Goal: Find specific page/section: Find specific page/section

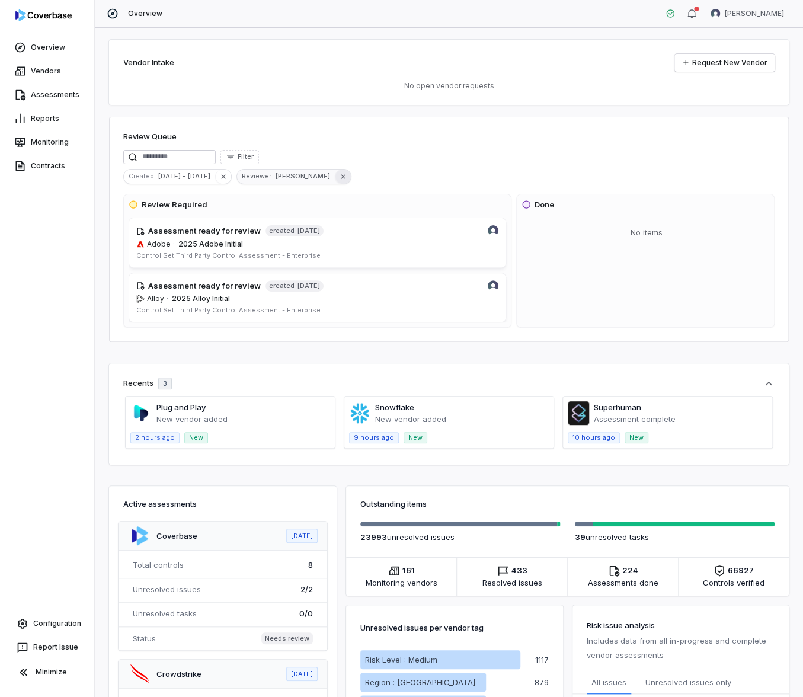
click at [339, 173] on icon "button" at bounding box center [343, 177] width 8 height 8
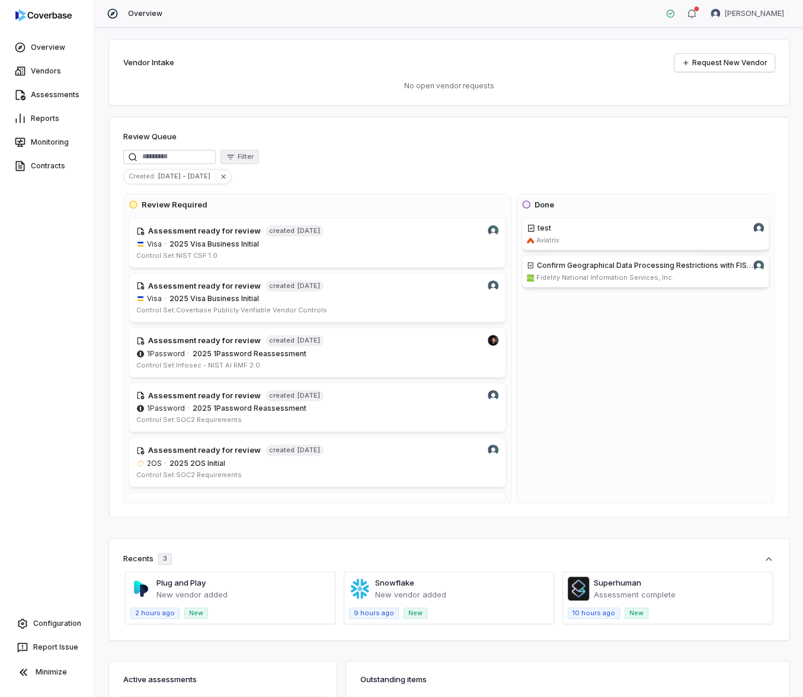
click at [235, 159] on icon "button" at bounding box center [230, 156] width 9 height 9
click at [248, 211] on div "Item Type" at bounding box center [249, 206] width 109 height 19
click at [243, 219] on div "Task" at bounding box center [249, 225] width 109 height 19
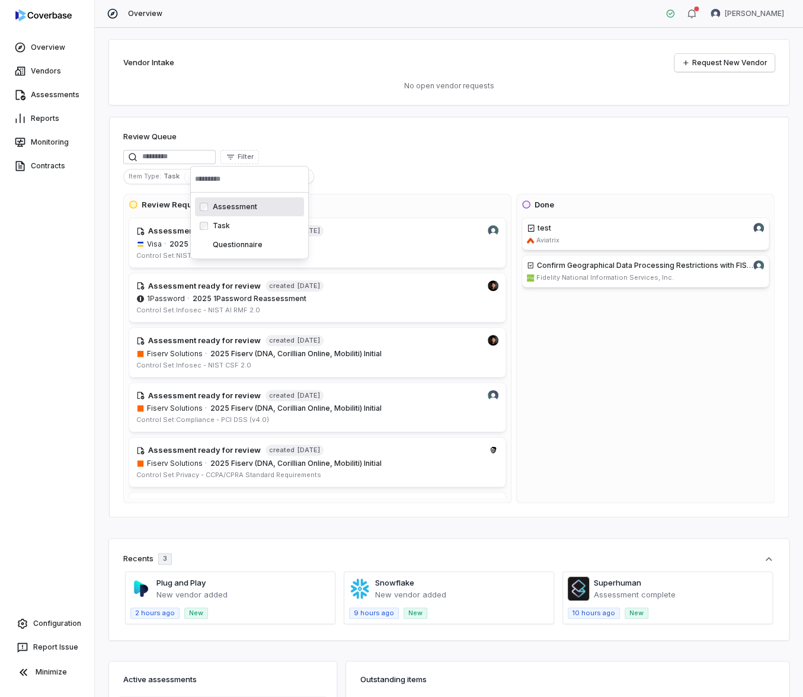
click at [370, 193] on div "Review Queue Filter Item Type : Task Created : [DATE] - [DATE] Review Required …" at bounding box center [449, 317] width 680 height 401
click at [568, 138] on div "Review Queue" at bounding box center [449, 138] width 652 height 14
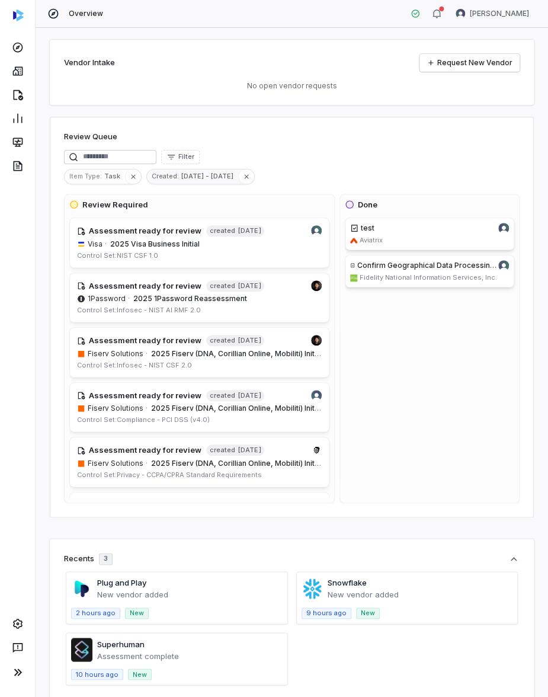
click at [133, 177] on icon "button" at bounding box center [133, 177] width 8 height 8
click at [194, 157] on span "Filter" at bounding box center [186, 156] width 16 height 9
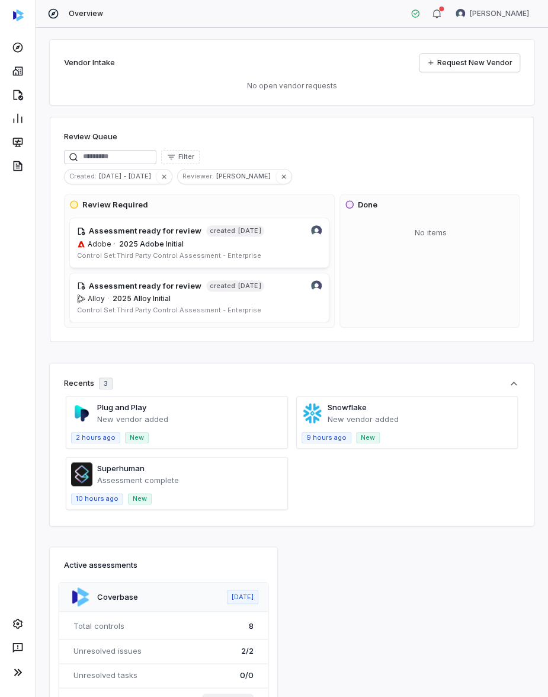
click at [321, 179] on div "Created : [DATE] - [DATE] Reviewer : [PERSON_NAME]" at bounding box center [292, 176] width 456 height 15
click at [280, 180] on icon "button" at bounding box center [284, 177] width 8 height 8
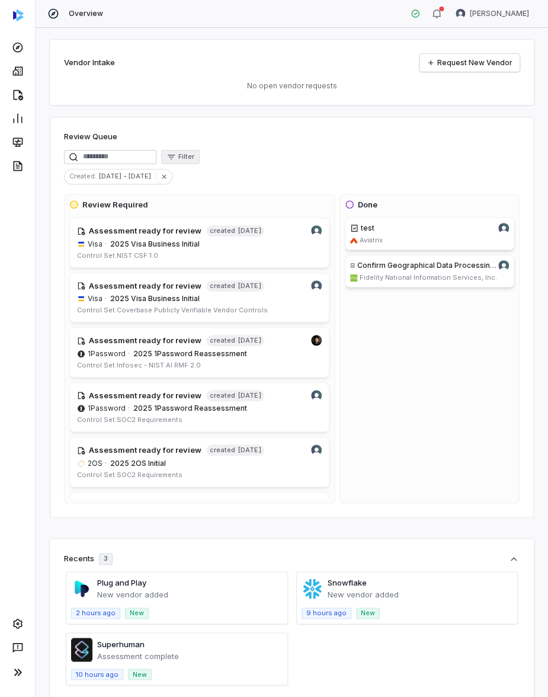
click at [176, 159] on icon "button" at bounding box center [171, 156] width 9 height 9
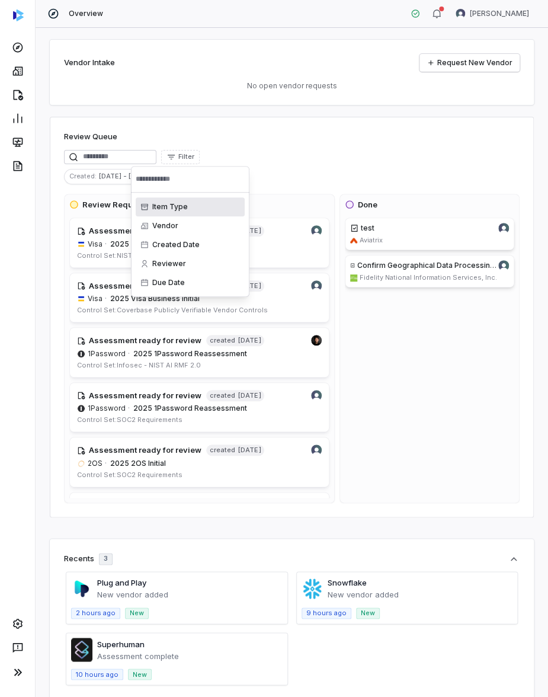
click at [166, 210] on div "Item Type" at bounding box center [190, 206] width 109 height 19
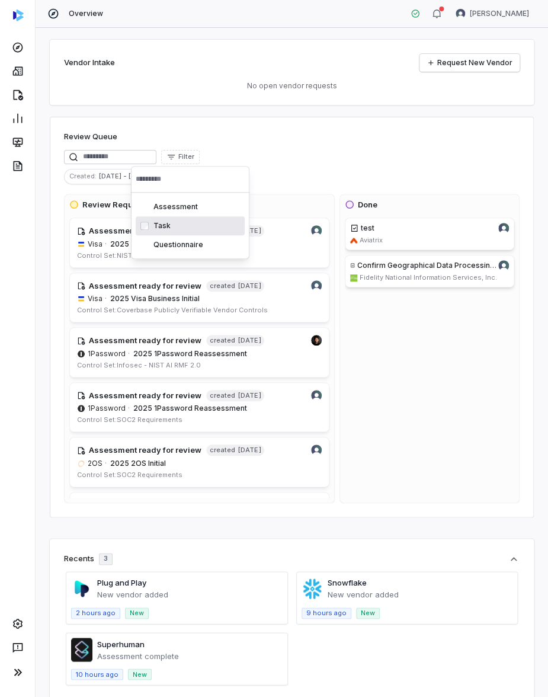
click at [159, 225] on div "Task" at bounding box center [190, 225] width 109 height 19
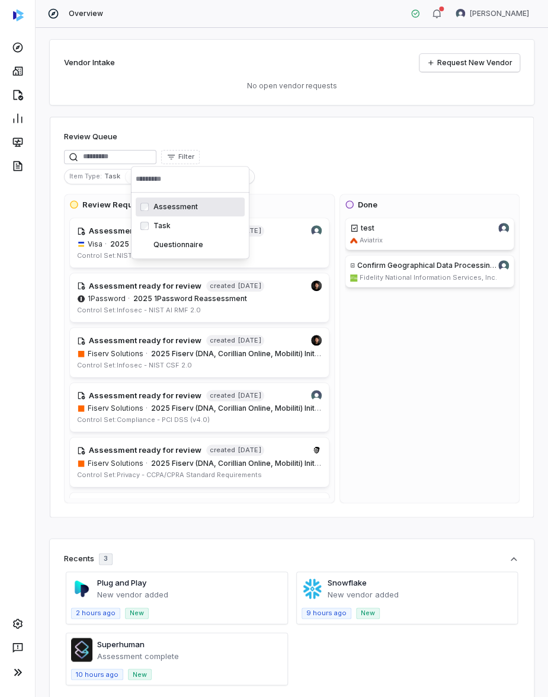
click at [447, 131] on div "Review Queue" at bounding box center [292, 138] width 456 height 14
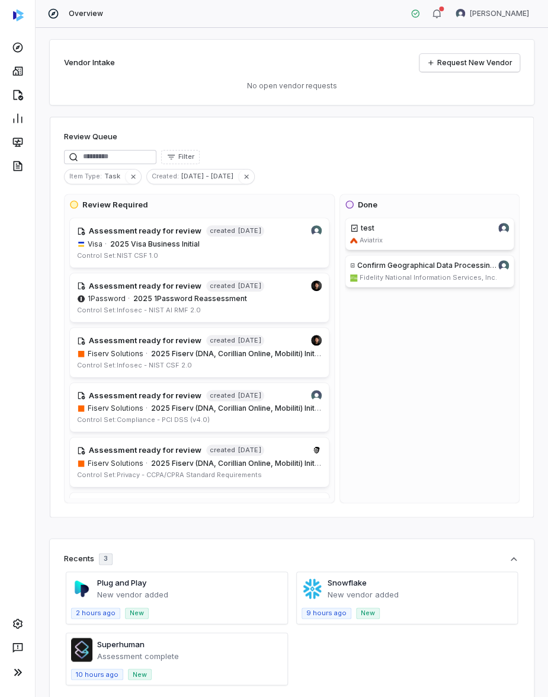
click at [387, 345] on div "test Aviatrix Confirm Geographical Data Processing Restrictions with FIS Vendor…" at bounding box center [431, 358] width 172 height 280
click at [130, 174] on icon "button" at bounding box center [133, 177] width 8 height 8
click at [188, 154] on span "Filter" at bounding box center [186, 156] width 16 height 9
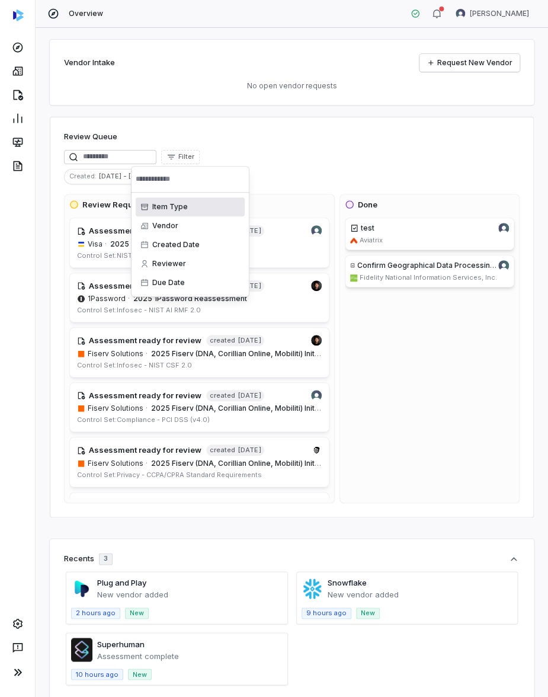
click at [181, 208] on div "Item Type" at bounding box center [190, 206] width 109 height 19
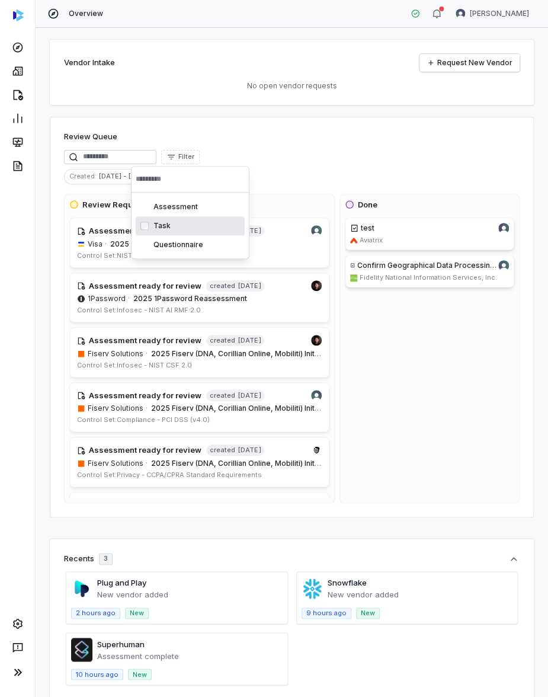
click at [175, 229] on div "Task" at bounding box center [190, 225] width 109 height 19
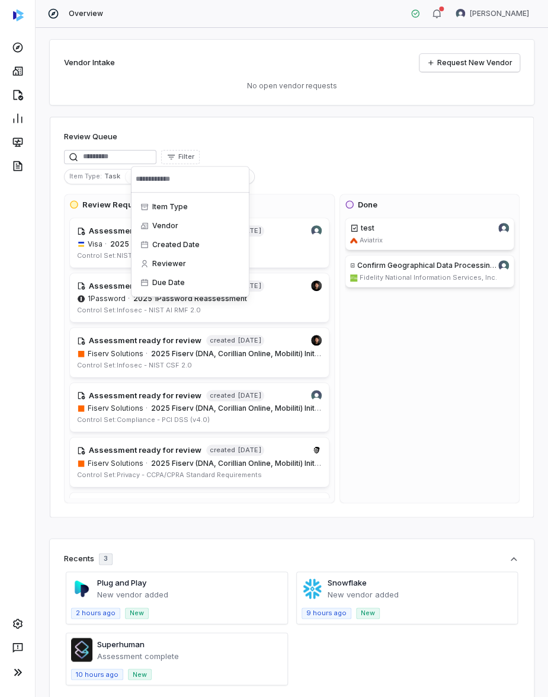
click at [289, 149] on div "Review Queue Filter Item Type : Task Created : [DATE] - [DATE] Review Required …" at bounding box center [292, 317] width 484 height 401
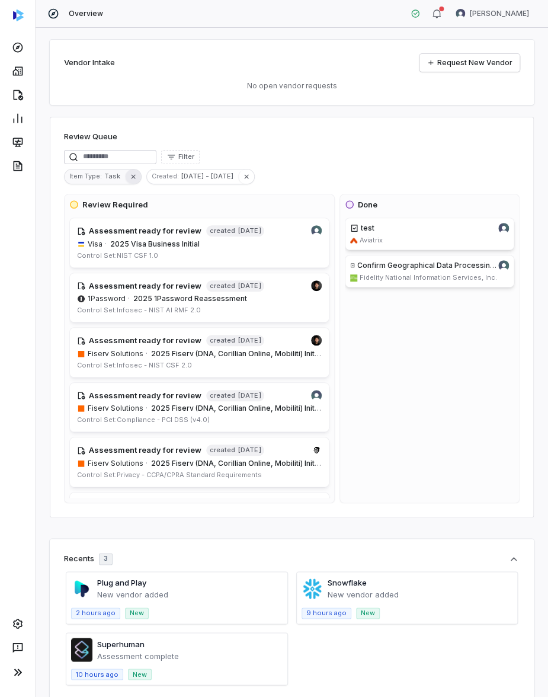
click at [136, 178] on button "button" at bounding box center [133, 177] width 16 height 14
click at [160, 179] on icon "button" at bounding box center [164, 177] width 8 height 8
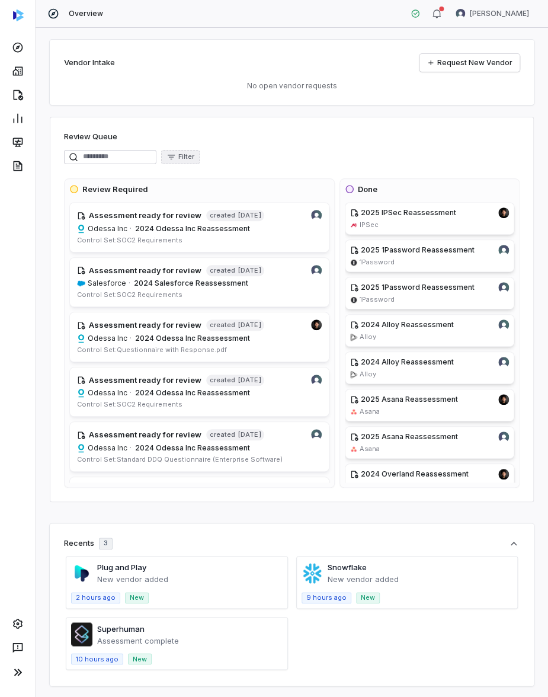
click at [187, 157] on span "Filter" at bounding box center [186, 156] width 16 height 9
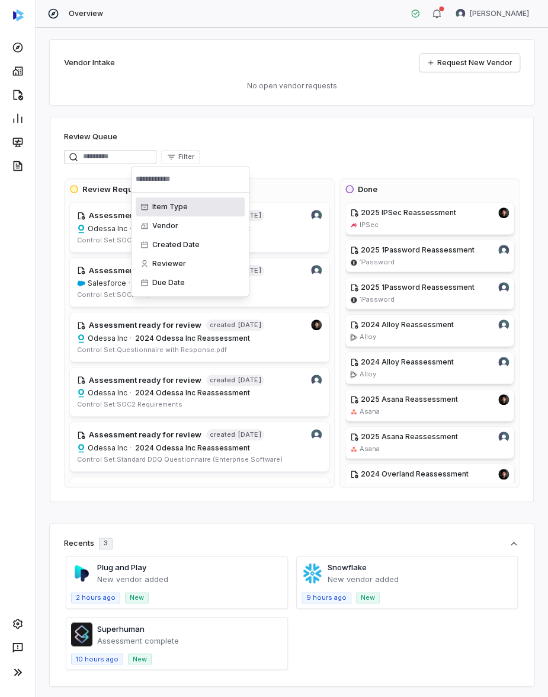
click at [175, 207] on div "Item Type" at bounding box center [190, 206] width 109 height 19
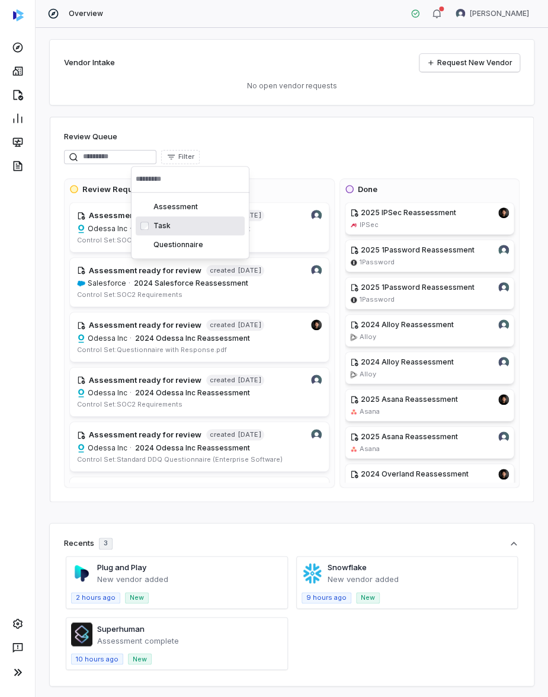
click at [174, 221] on div "Task" at bounding box center [190, 225] width 109 height 19
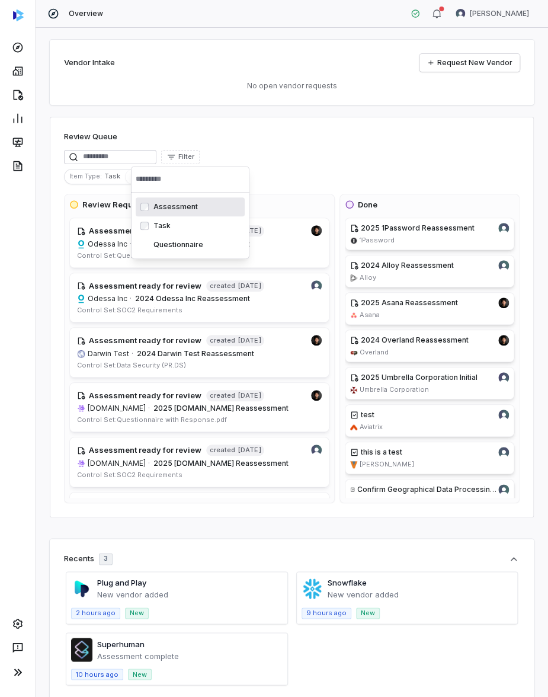
click at [280, 165] on div "Filter Item Type : Task" at bounding box center [292, 167] width 456 height 34
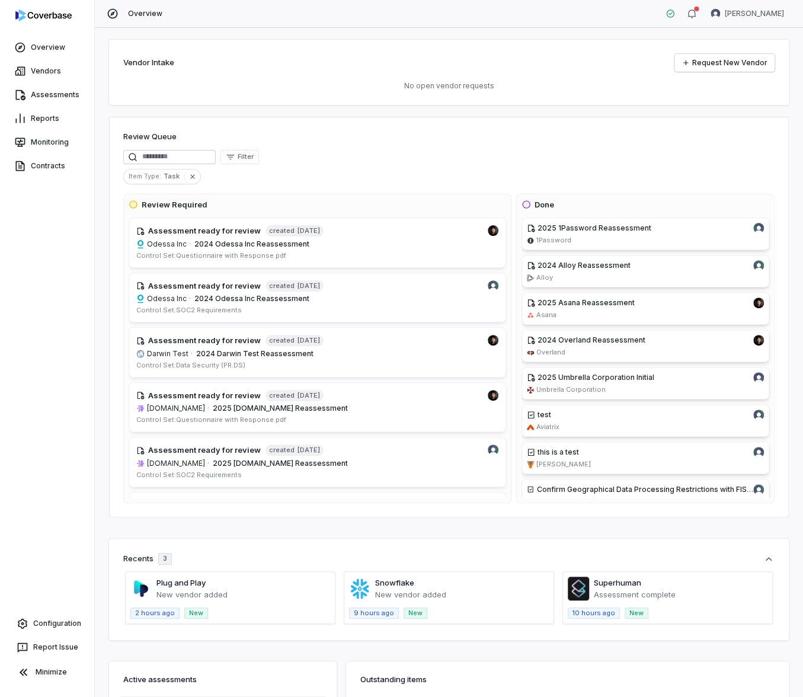
click at [312, 178] on div "Item Type : Task" at bounding box center [449, 176] width 652 height 15
click at [248, 164] on div "Filter Item Type : Task" at bounding box center [449, 167] width 652 height 34
click at [246, 157] on button "Filter" at bounding box center [240, 157] width 39 height 14
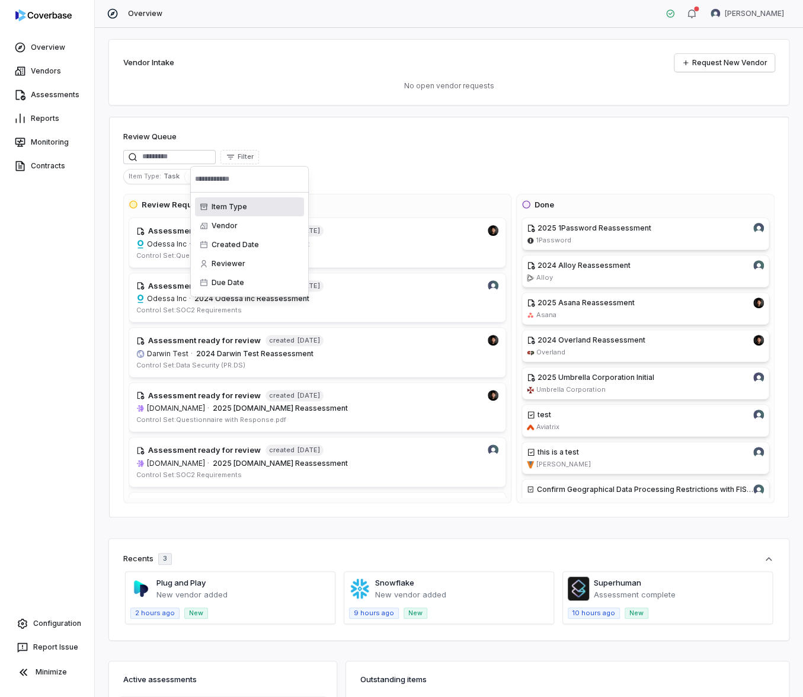
click at [371, 154] on div "Filter" at bounding box center [449, 157] width 652 height 14
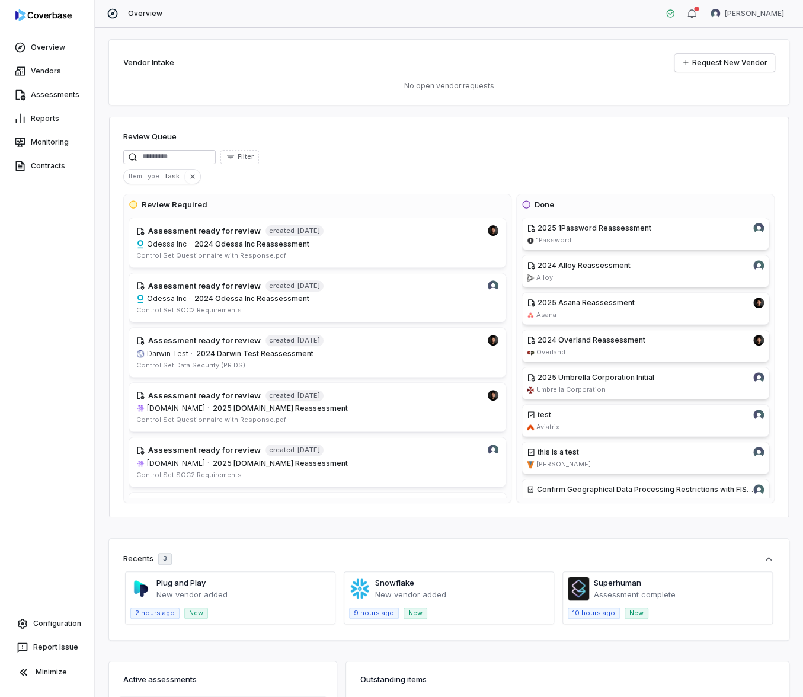
click at [324, 209] on span "Review Required" at bounding box center [318, 205] width 378 height 12
click at [193, 173] on icon "button" at bounding box center [193, 177] width 8 height 8
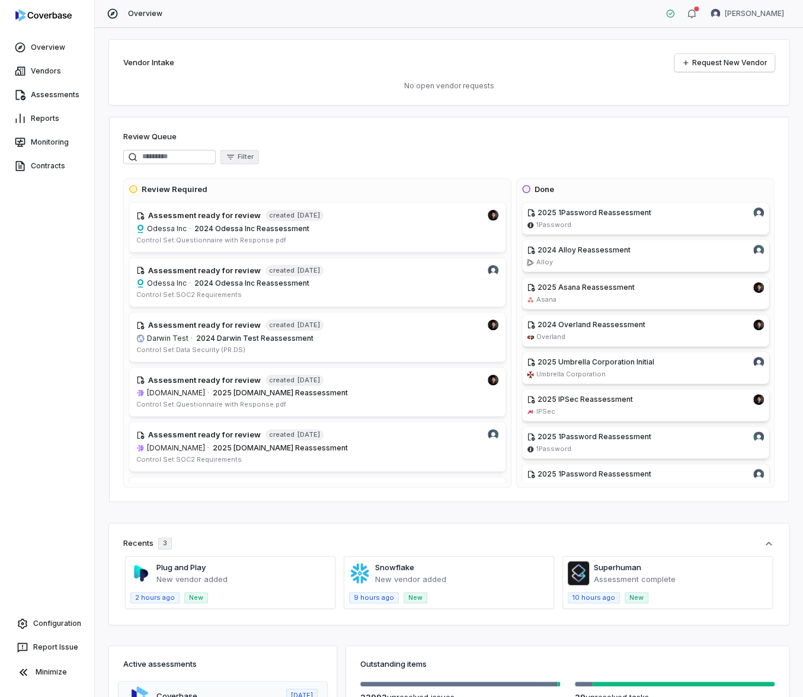
click at [253, 155] on span "Filter" at bounding box center [246, 156] width 16 height 9
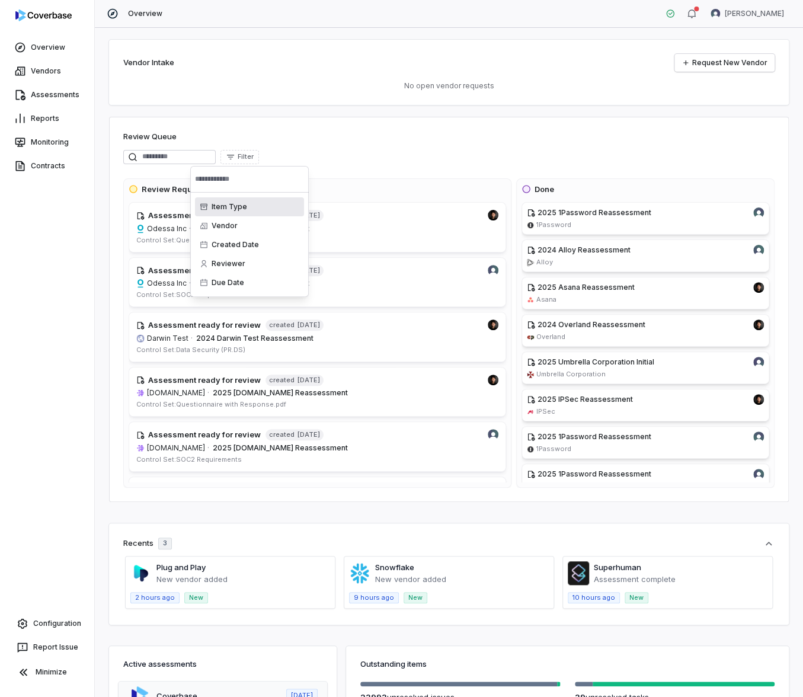
click at [232, 197] on div "Item Type" at bounding box center [249, 206] width 109 height 19
click at [252, 222] on div "Task" at bounding box center [249, 225] width 109 height 19
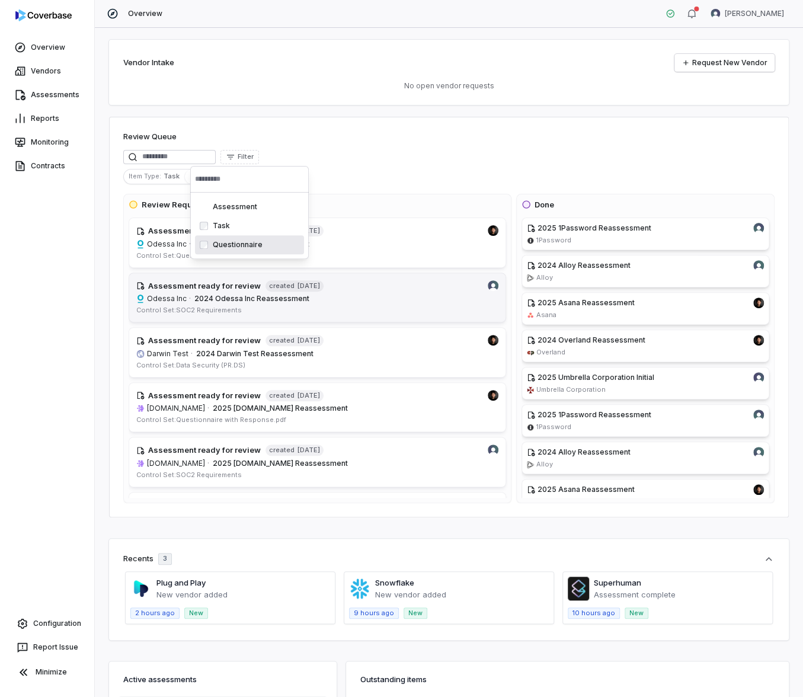
click at [293, 274] on link "Assessment ready for review created [DATE] Odessa Inc · 2024 Odessa Inc Reasses…" at bounding box center [318, 298] width 378 height 50
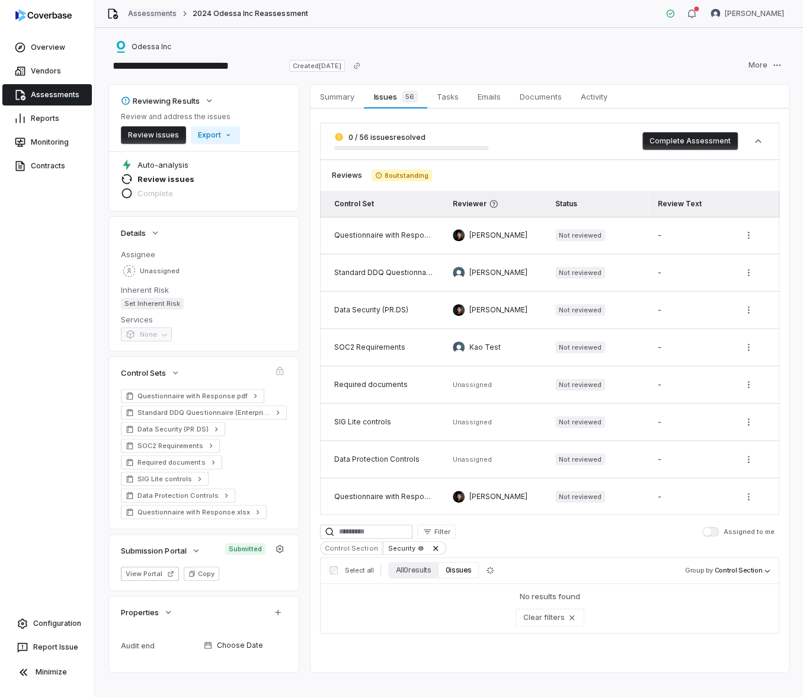
click at [133, 15] on link "Assessments" at bounding box center [152, 13] width 49 height 9
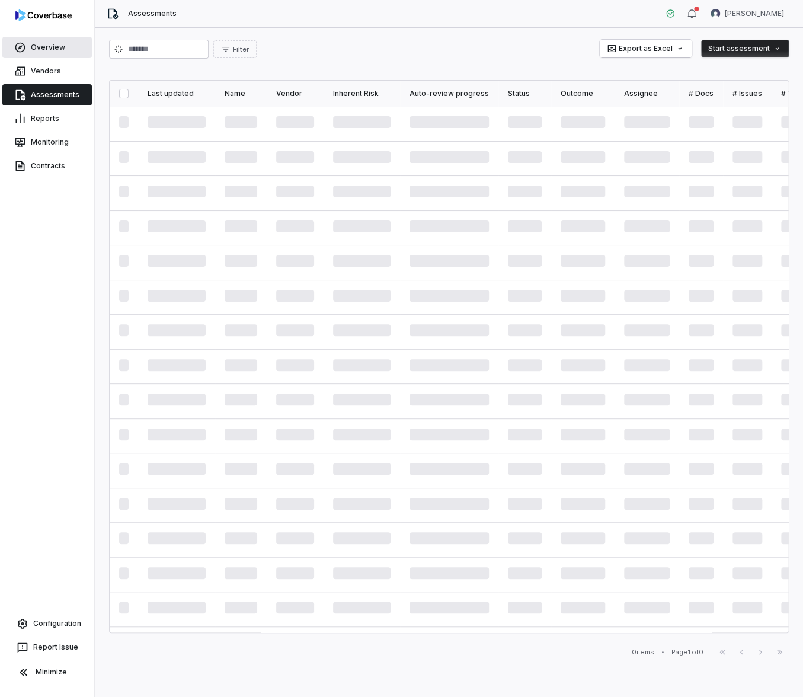
click at [49, 52] on link "Overview" at bounding box center [47, 47] width 90 height 21
